Goal: Task Accomplishment & Management: Use online tool/utility

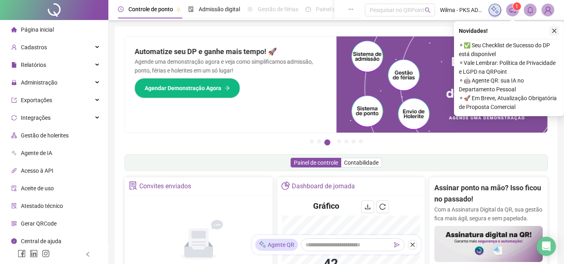
click at [555, 32] on icon "close" at bounding box center [554, 31] width 6 height 6
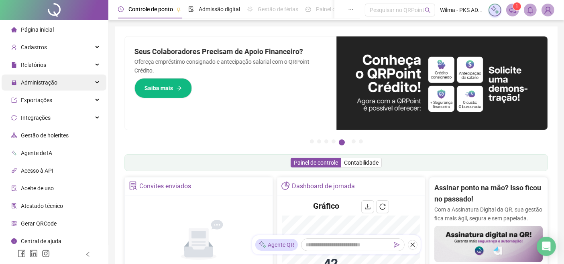
click at [37, 83] on span "Administração" at bounding box center [39, 82] width 37 height 6
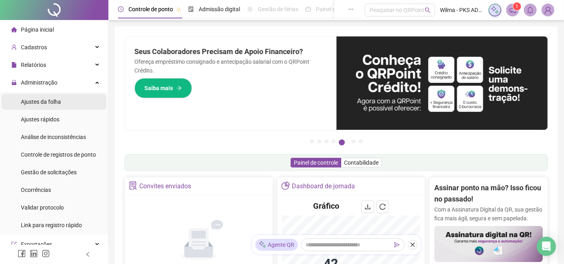
click at [43, 104] on span "Ajustes da folha" at bounding box center [41, 102] width 40 height 6
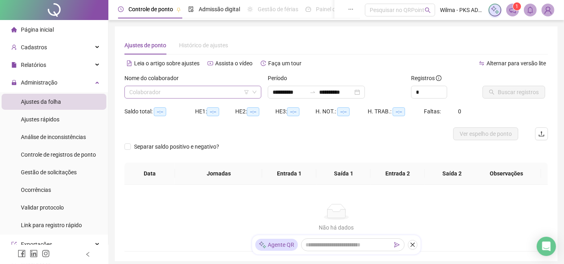
click at [196, 92] on input "search" at bounding box center [189, 92] width 120 height 12
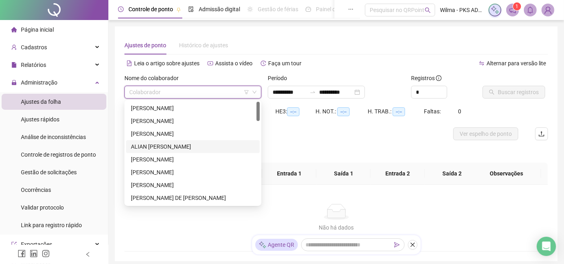
click at [178, 144] on div "ALIAN [PERSON_NAME]" at bounding box center [193, 146] width 124 height 9
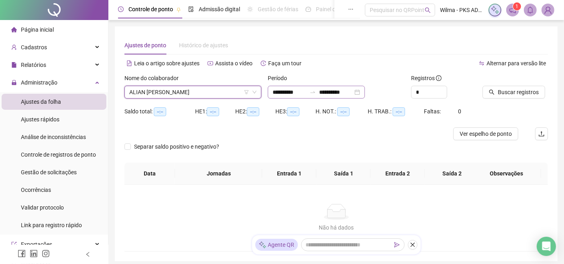
click at [365, 92] on div "**********" at bounding box center [316, 92] width 97 height 13
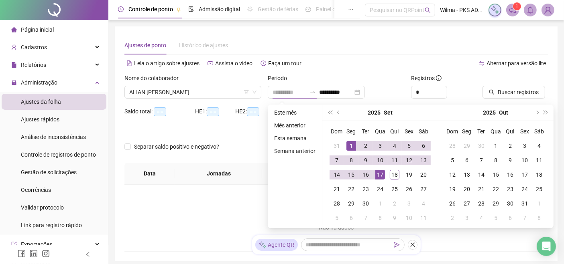
click at [349, 141] on div "1" at bounding box center [351, 146] width 10 height 10
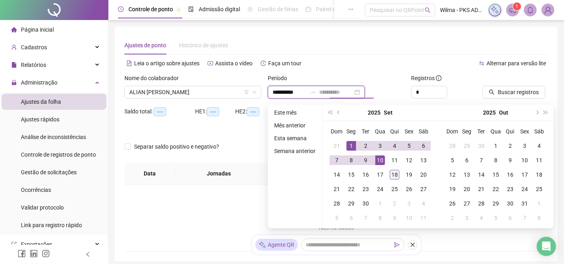
type input "**********"
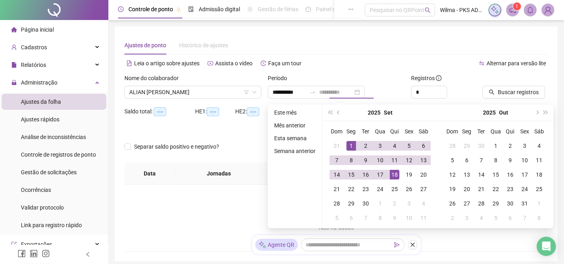
click at [395, 179] on div "18" at bounding box center [395, 175] width 10 height 10
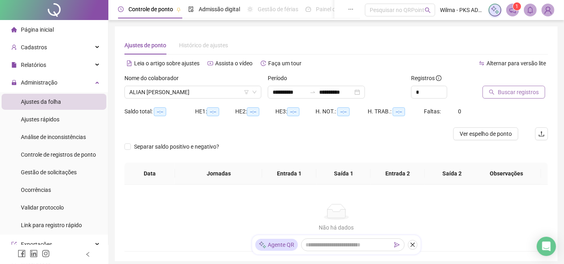
click at [520, 95] on span "Buscar registros" at bounding box center [518, 92] width 41 height 9
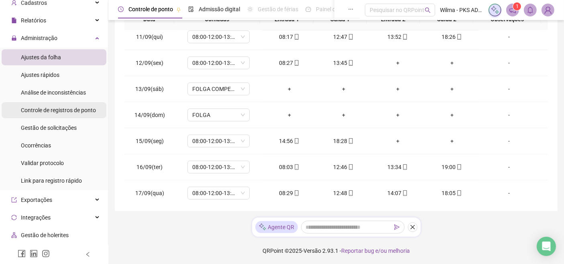
scroll to position [89, 0]
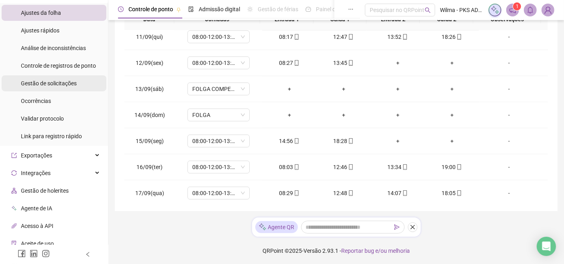
click at [67, 78] on div "Gestão de solicitações" at bounding box center [49, 83] width 56 height 16
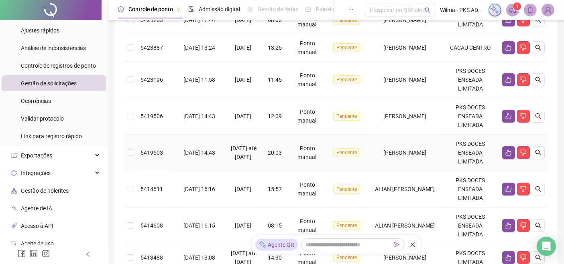
scroll to position [178, 0]
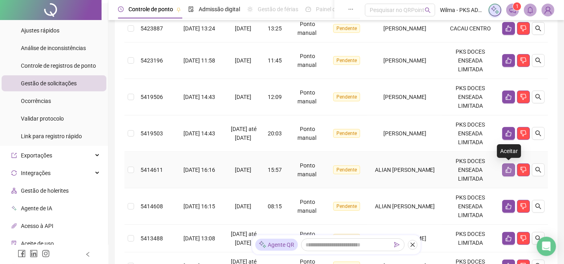
click at [507, 171] on icon "like" at bounding box center [509, 170] width 6 height 6
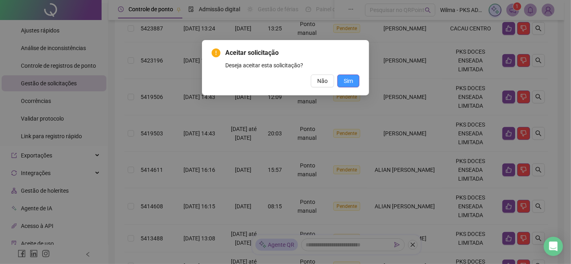
click at [348, 84] on span "Sim" at bounding box center [348, 81] width 9 height 9
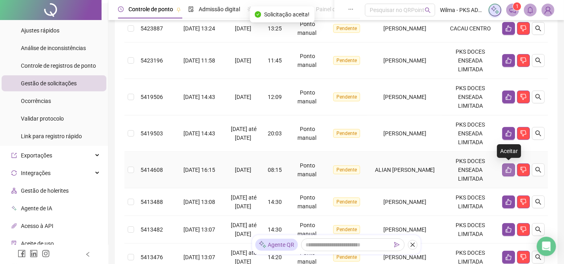
click at [506, 164] on button "button" at bounding box center [508, 170] width 13 height 13
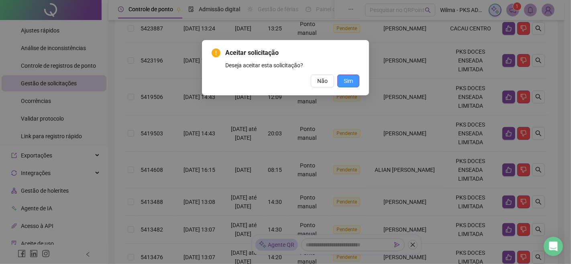
click at [352, 81] on span "Sim" at bounding box center [348, 81] width 9 height 9
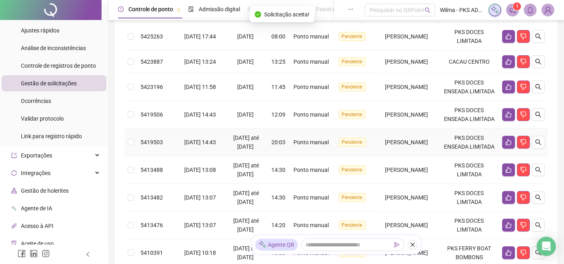
scroll to position [89, 0]
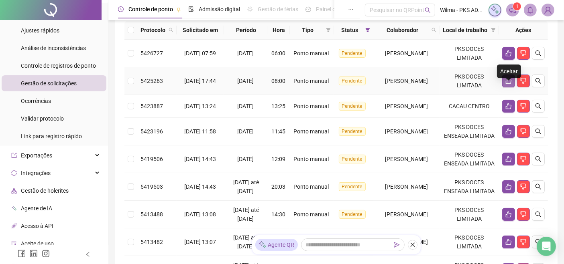
click at [511, 84] on icon "like" at bounding box center [509, 81] width 6 height 6
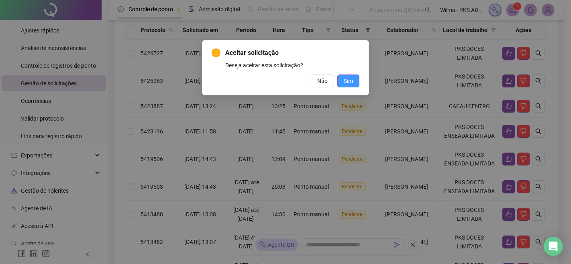
click at [343, 79] on button "Sim" at bounding box center [348, 81] width 22 height 13
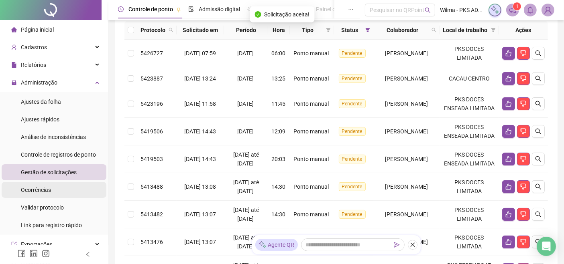
scroll to position [0, 0]
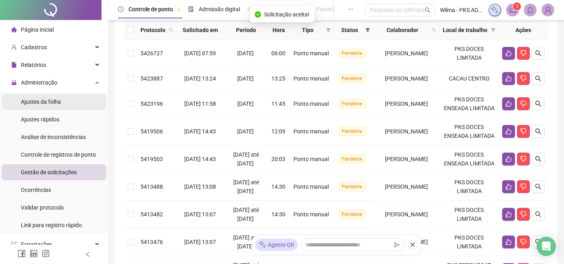
click at [69, 100] on li "Ajustes da folha" at bounding box center [54, 102] width 105 height 16
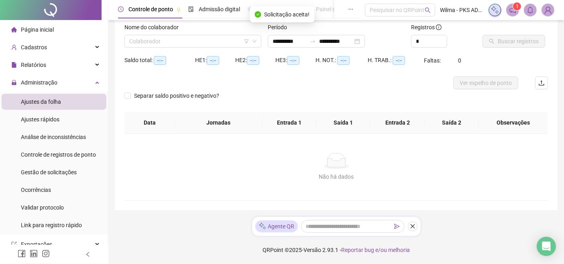
scroll to position [50, 0]
type input "**********"
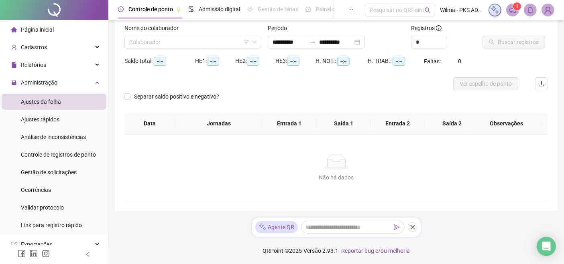
click at [213, 50] on div "Nome do colaborador Colaborador" at bounding box center [192, 39] width 143 height 31
click at [215, 43] on input "search" at bounding box center [189, 42] width 120 height 12
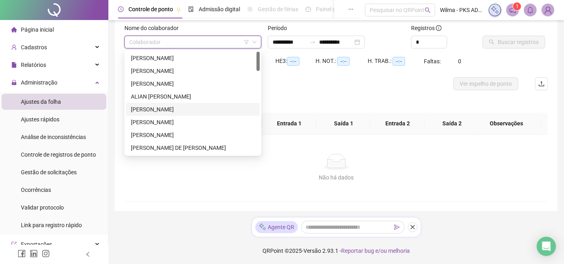
click at [224, 102] on div "[PERSON_NAME] ALIAN [PERSON_NAME] [PERSON_NAME] [PERSON_NAME] DE [PERSON_NAME] …" at bounding box center [193, 116] width 134 height 128
click at [225, 100] on div "ALIAN [PERSON_NAME]" at bounding box center [193, 96] width 124 height 9
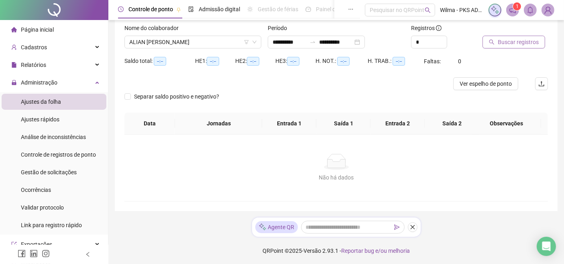
click at [516, 38] on span "Buscar registros" at bounding box center [518, 42] width 41 height 9
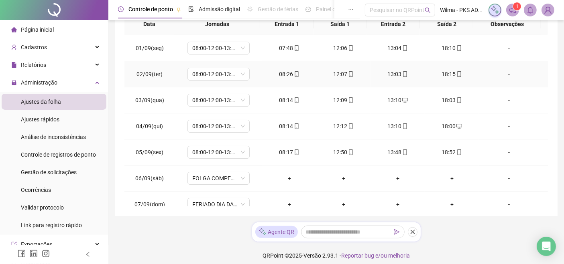
scroll to position [0, 0]
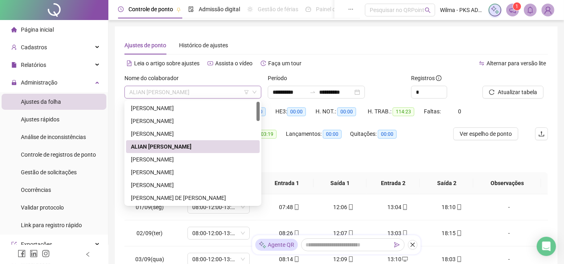
click at [219, 89] on span "ALIAN [PERSON_NAME]" at bounding box center [192, 92] width 127 height 12
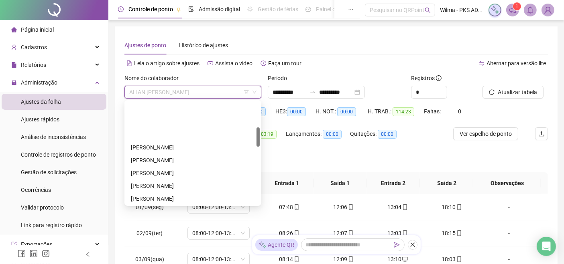
scroll to position [134, 0]
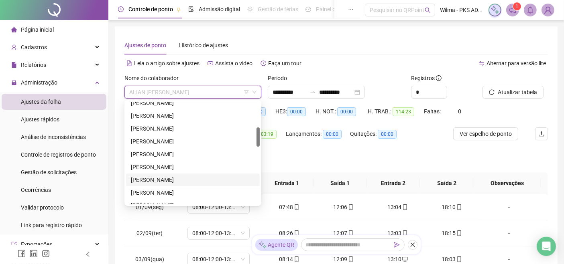
drag, startPoint x: 197, startPoint y: 180, endPoint x: 205, endPoint y: 178, distance: 8.7
click at [199, 179] on div "[PERSON_NAME]" at bounding box center [193, 180] width 124 height 9
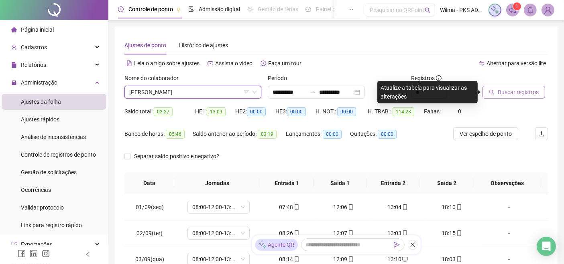
click at [537, 95] on button "Buscar registros" at bounding box center [513, 92] width 63 height 13
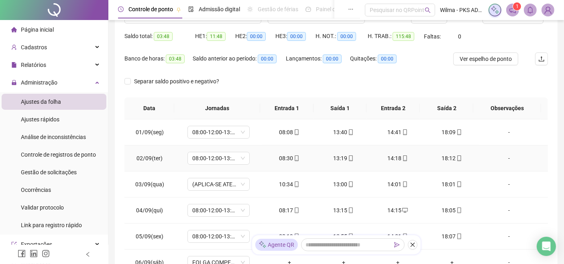
scroll to position [0, 0]
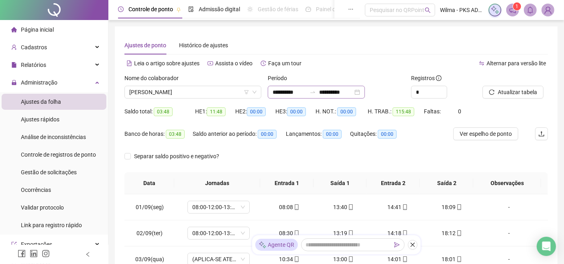
click at [365, 98] on div "**********" at bounding box center [316, 92] width 97 height 13
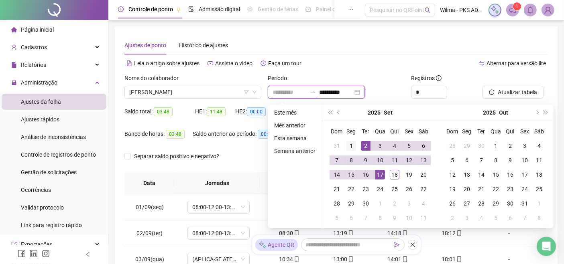
type input "**********"
drag, startPoint x: 350, startPoint y: 139, endPoint x: 371, endPoint y: 153, distance: 25.5
click at [351, 139] on td "1" at bounding box center [351, 146] width 14 height 14
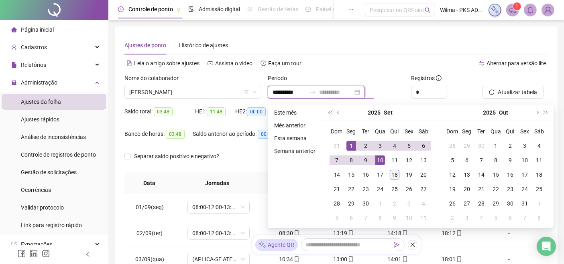
type input "**********"
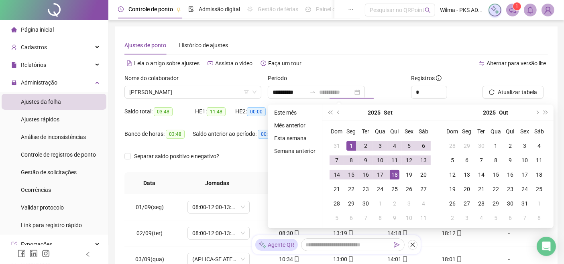
click at [399, 172] on td "18" at bounding box center [394, 175] width 14 height 14
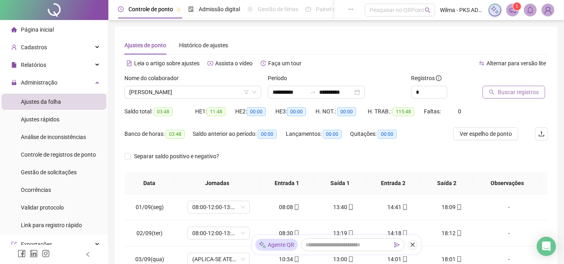
click at [531, 98] on button "Buscar registros" at bounding box center [513, 92] width 63 height 13
